Goal: Register for event/course: Register for event/course

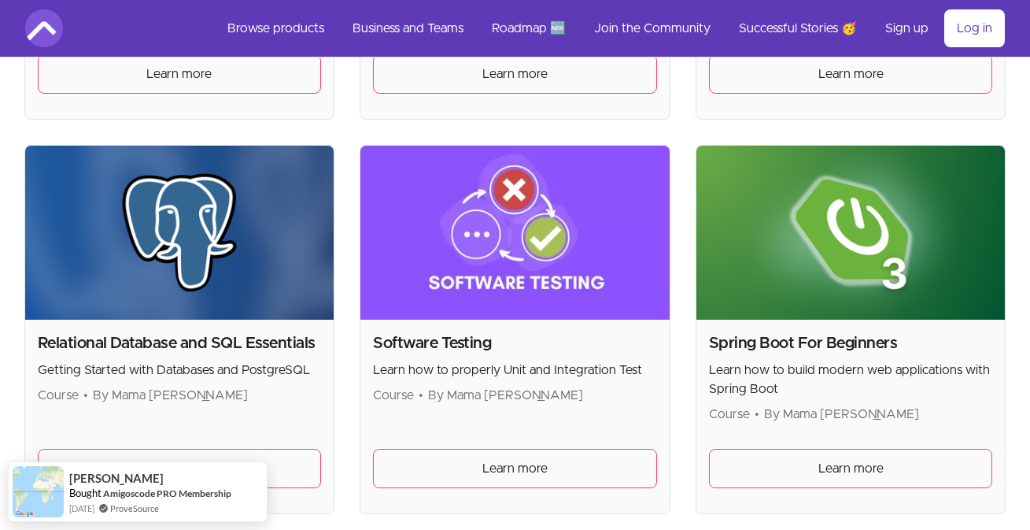
scroll to position [3456, 0]
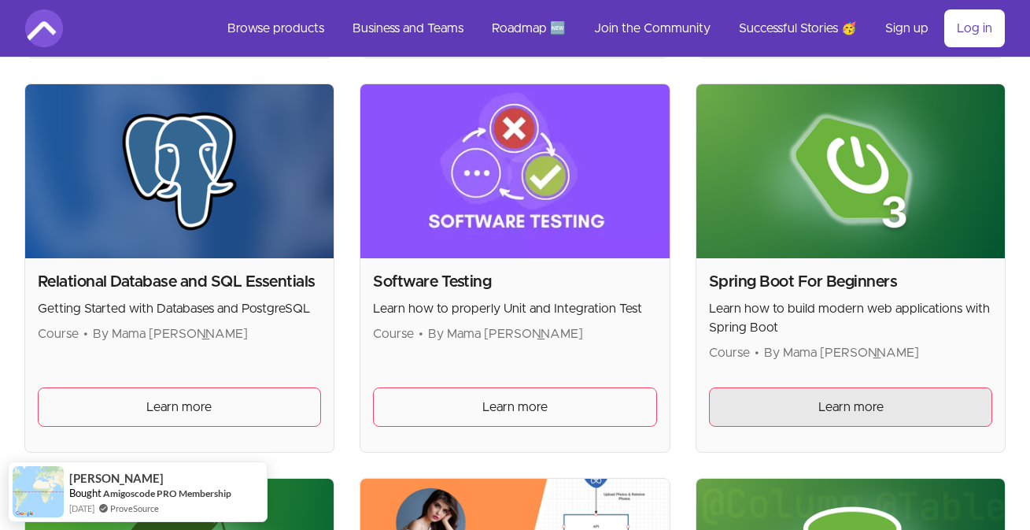
click at [844, 412] on span "Learn more" at bounding box center [851, 407] width 65 height 19
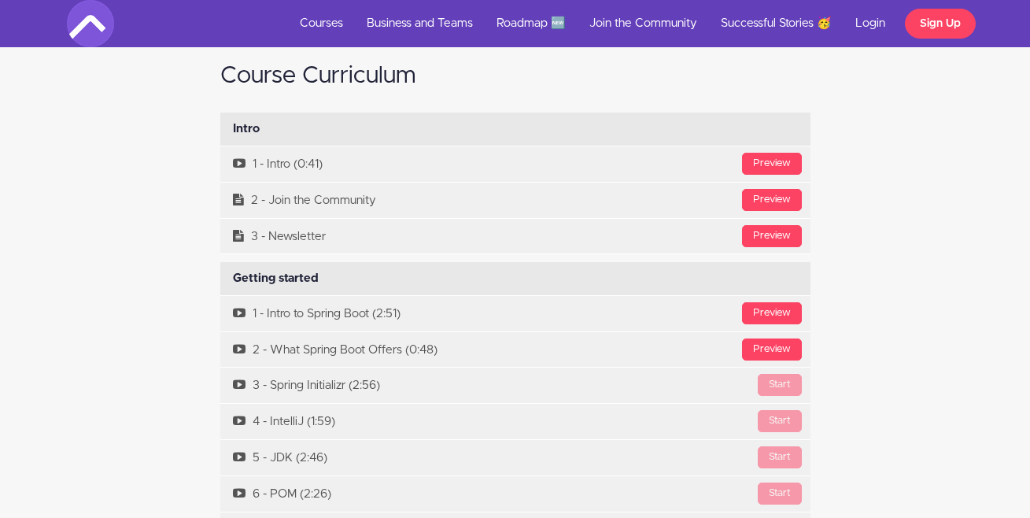
scroll to position [4771, 0]
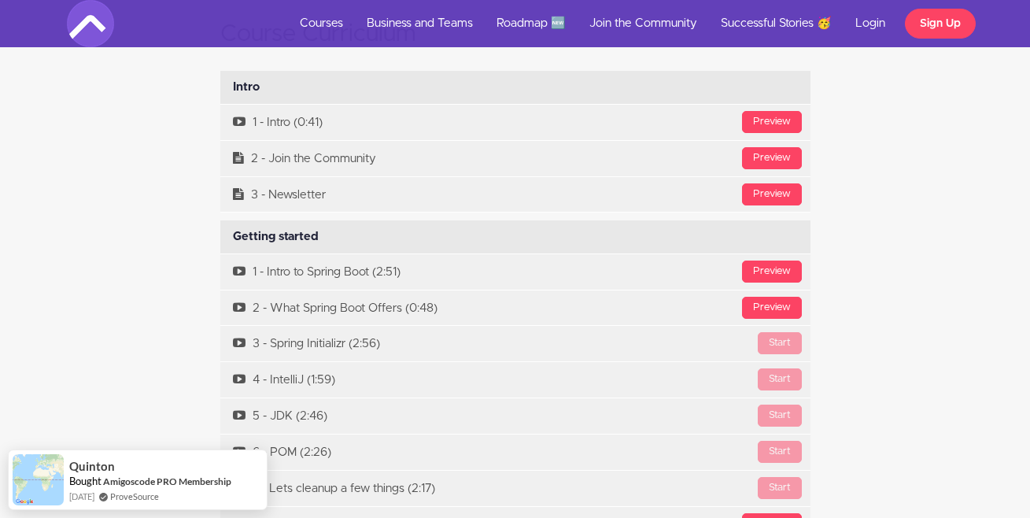
drag, startPoint x: 1035, startPoint y: 274, endPoint x: 1036, endPoint y: 295, distance: 21.3
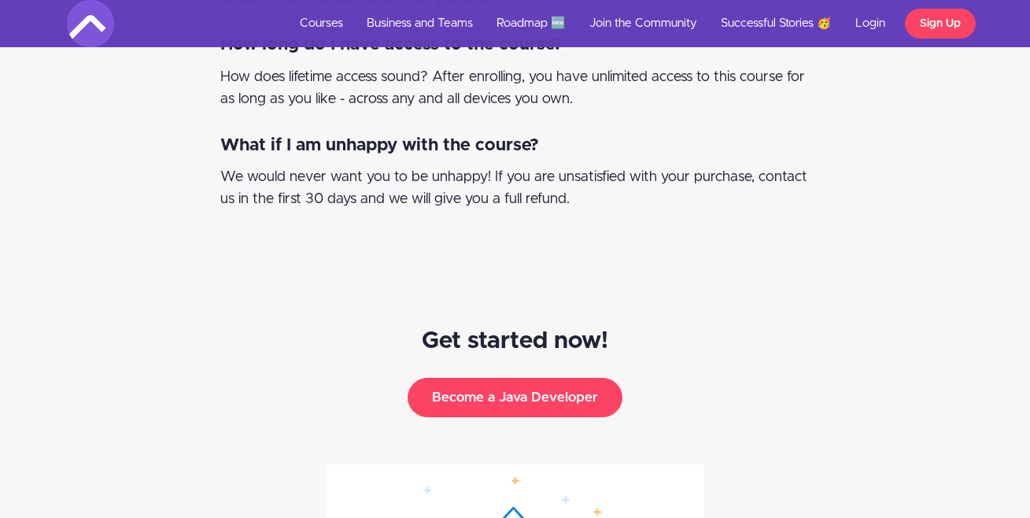
scroll to position [7613, 0]
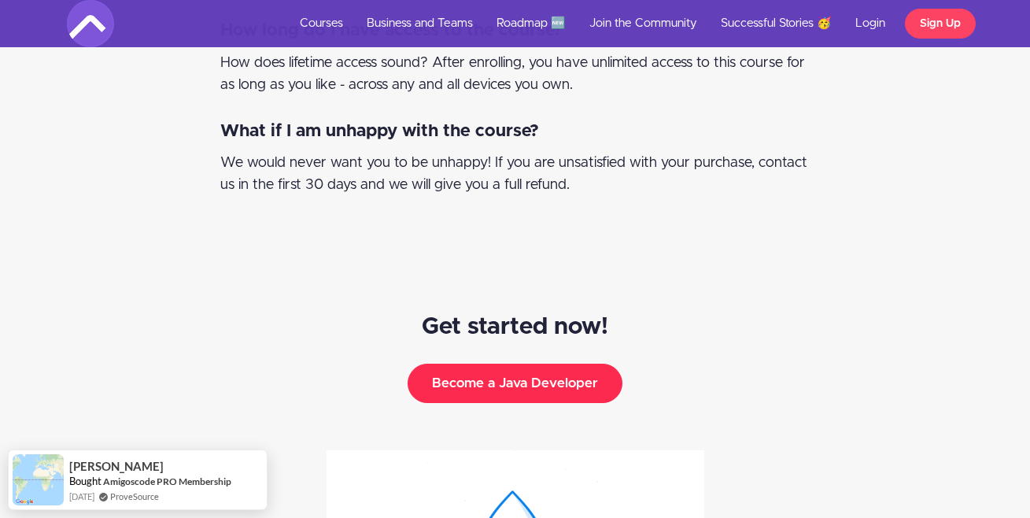
click at [573, 364] on button "Become a Java Developer" at bounding box center [515, 383] width 215 height 39
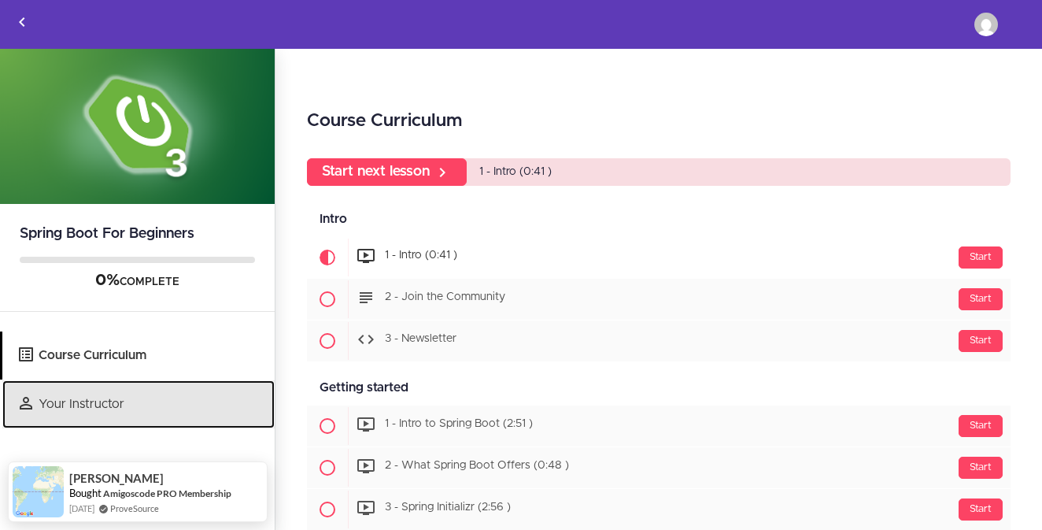
click at [72, 401] on link "Your Instructor" at bounding box center [138, 404] width 272 height 48
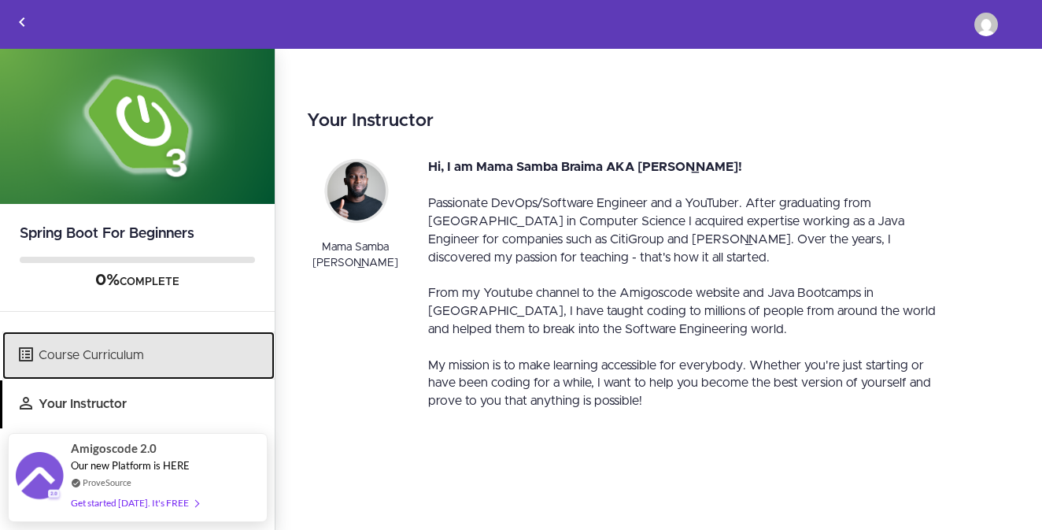
click at [99, 363] on link "Course Curriculum" at bounding box center [138, 355] width 272 height 48
click at [13, 359] on link "Course Curriculum" at bounding box center [138, 355] width 272 height 48
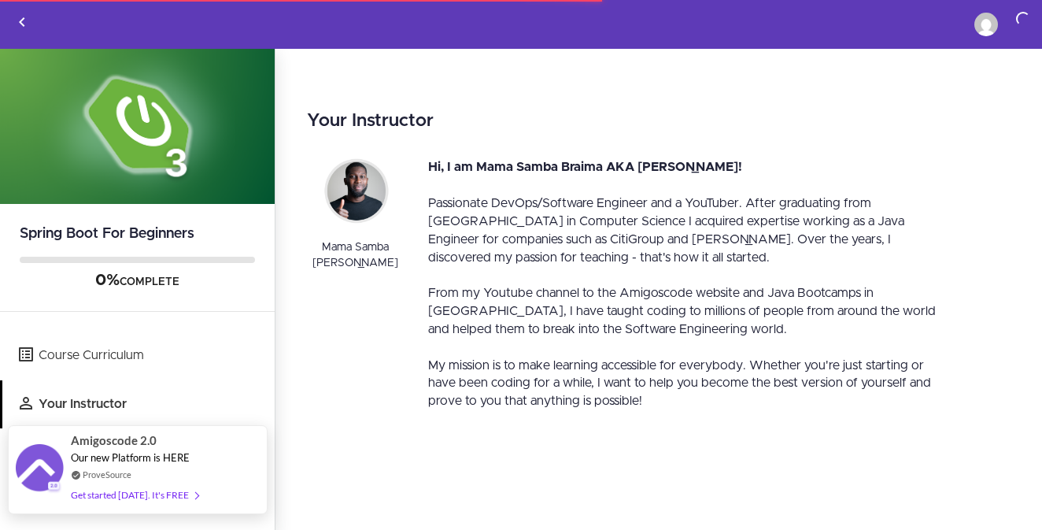
click at [177, 495] on div "Get started [DATE]. It's FREE" at bounding box center [135, 495] width 128 height 18
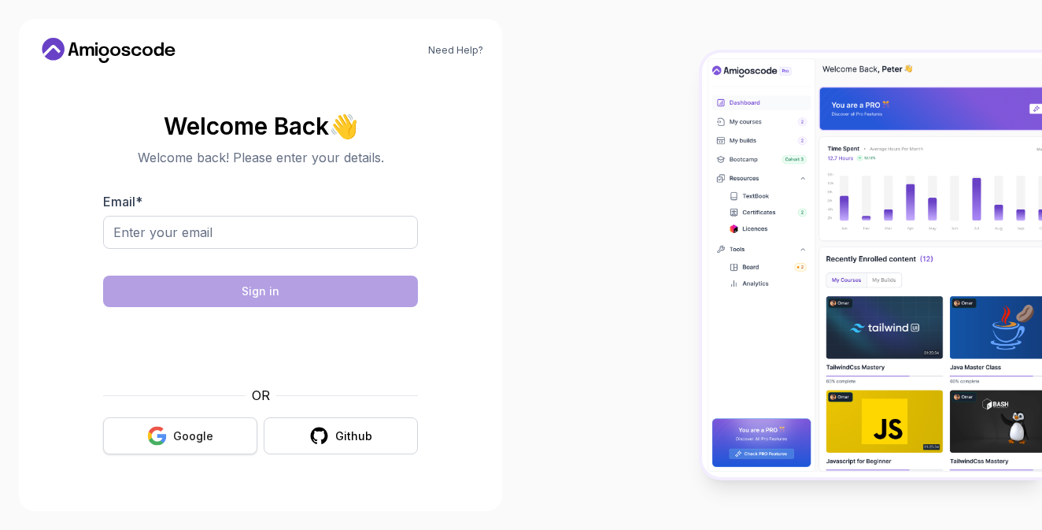
click at [173, 436] on button "Google" at bounding box center [180, 435] width 154 height 37
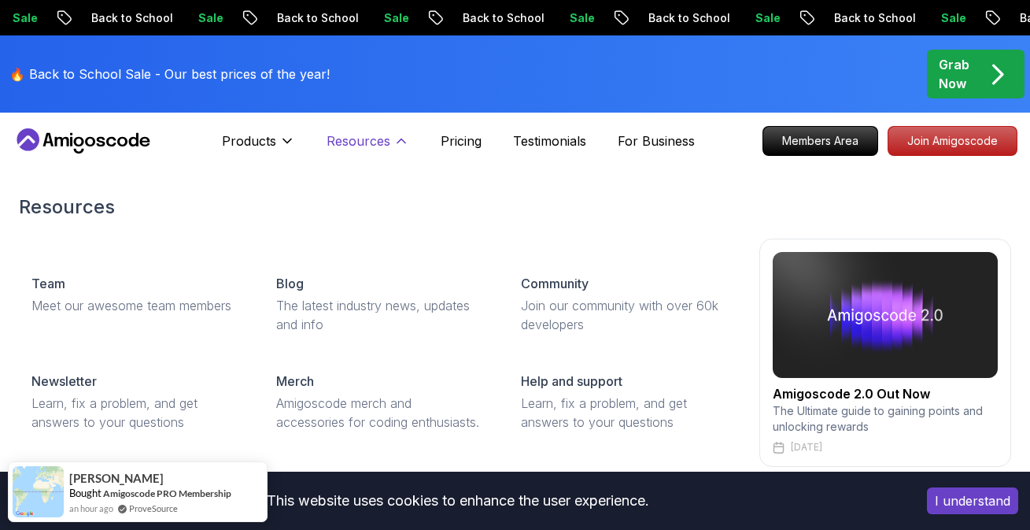
click at [401, 137] on icon at bounding box center [402, 141] width 16 height 16
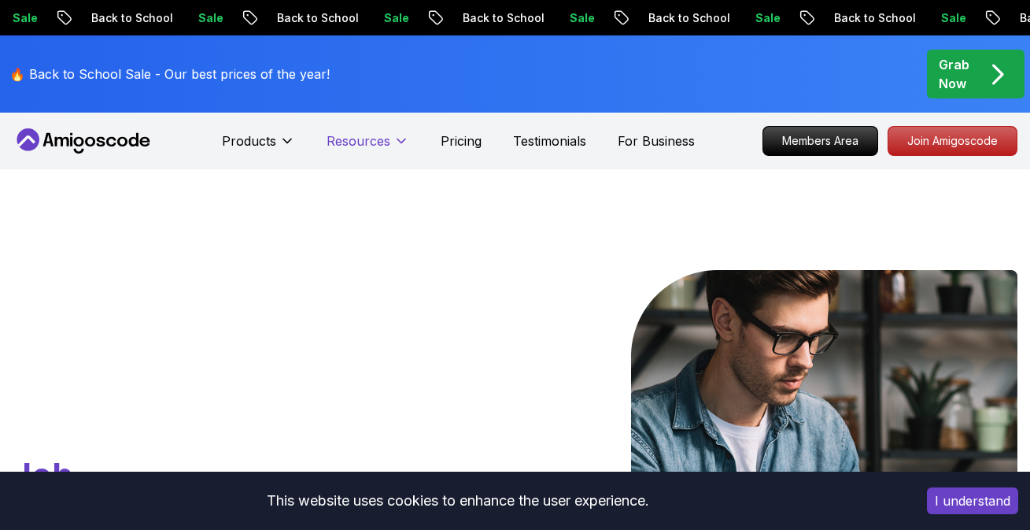
click at [401, 137] on icon at bounding box center [402, 141] width 16 height 16
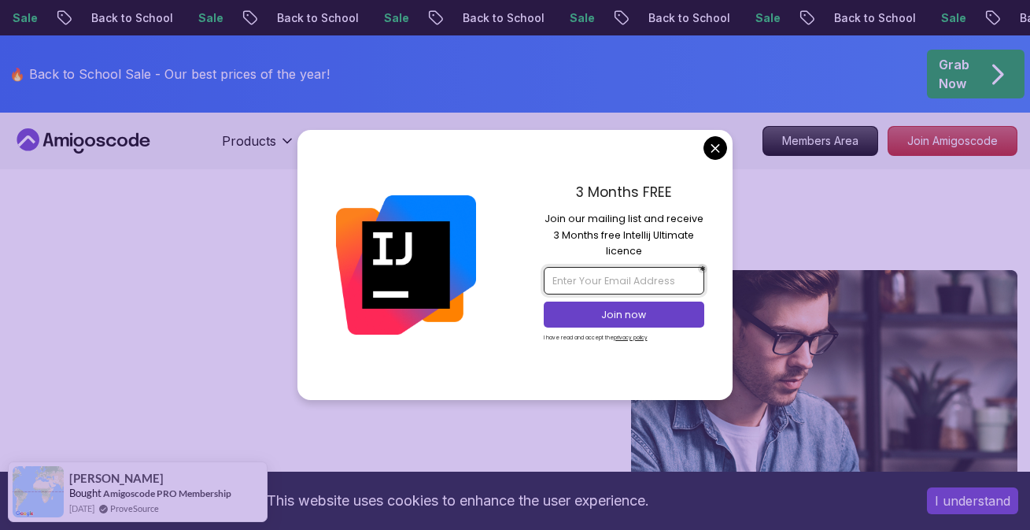
click at [663, 284] on input "email" at bounding box center [624, 280] width 161 height 27
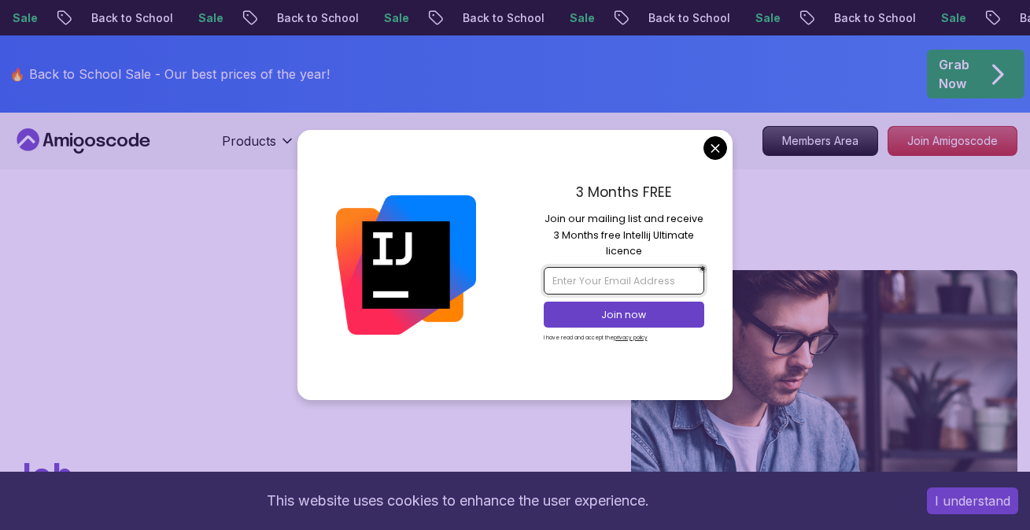
click at [652, 274] on input "email" at bounding box center [624, 280] width 161 height 27
type input "tawanda1chinzvende@gmail.com"
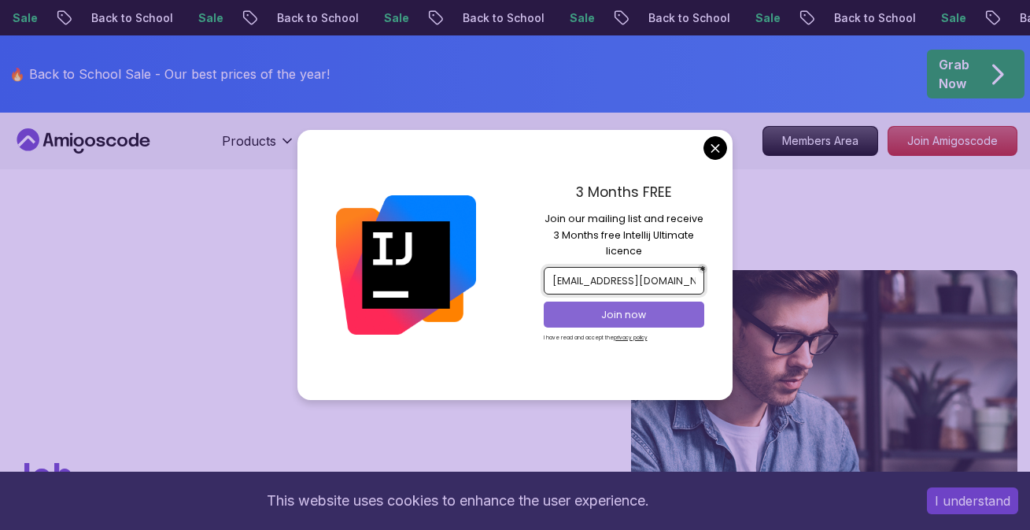
click at [645, 309] on p "Join now" at bounding box center [624, 315] width 131 height 14
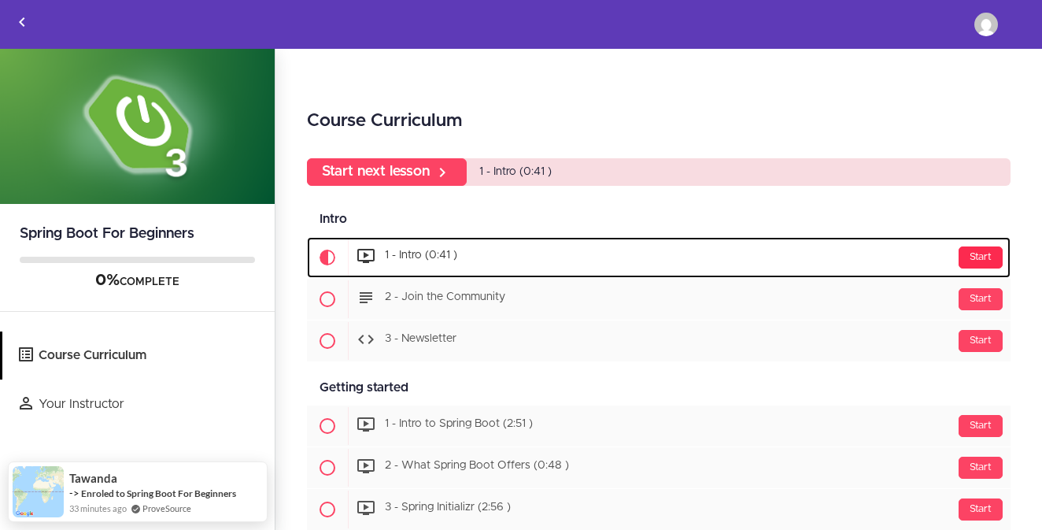
click at [987, 258] on div "Start" at bounding box center [981, 257] width 44 height 22
